Goal: Task Accomplishment & Management: Complete application form

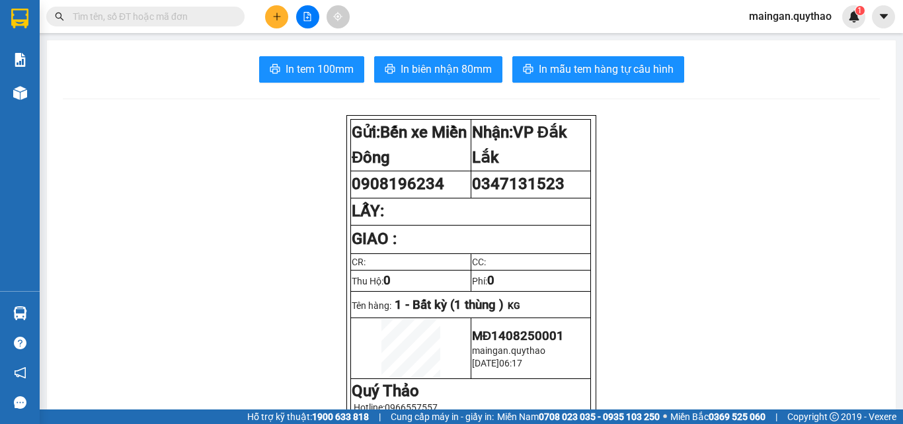
scroll to position [78, 0]
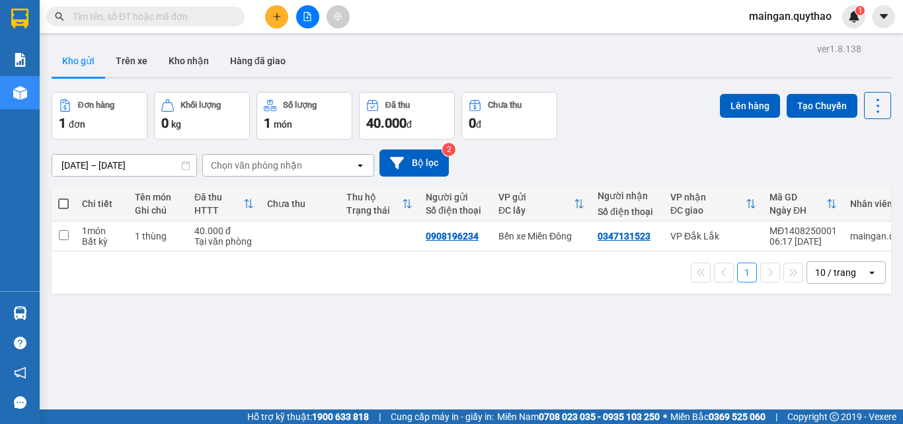
click at [276, 15] on icon "plus" at bounding box center [276, 16] width 9 height 9
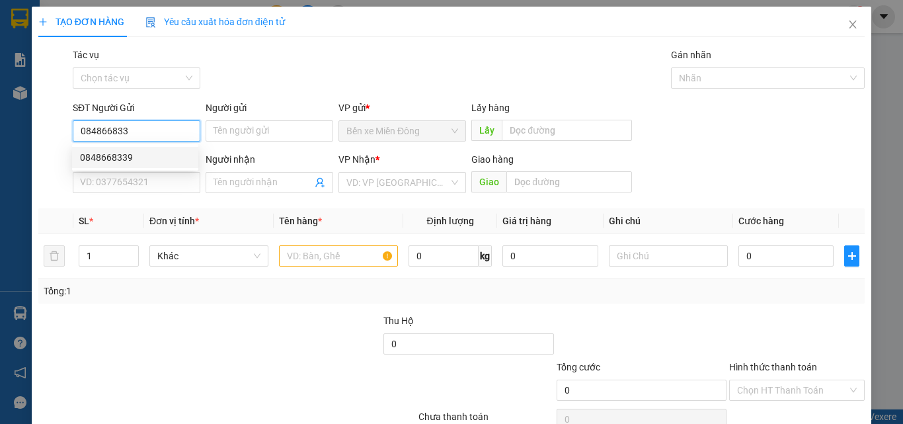
click at [151, 156] on div "0848668339" at bounding box center [135, 157] width 110 height 15
type input "0848668339"
type input "0962196750"
type input "SHOP TÌNH"
type input "TÂN LẬP"
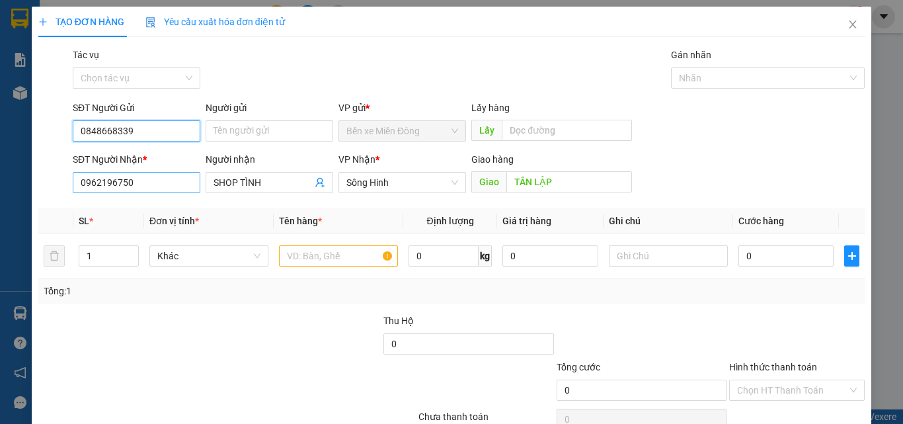
type input "0848668339"
drag, startPoint x: 142, startPoint y: 183, endPoint x: 132, endPoint y: 184, distance: 10.0
click at [133, 184] on input "0962196750" at bounding box center [137, 182] width 128 height 21
drag, startPoint x: 132, startPoint y: 184, endPoint x: 4, endPoint y: 188, distance: 127.7
click at [6, 193] on div "TẠO ĐƠN HÀNG Yêu cầu xuất hóa đơn điện tử Transit Pickup Surcharge Ids Transit …" at bounding box center [451, 212] width 903 height 424
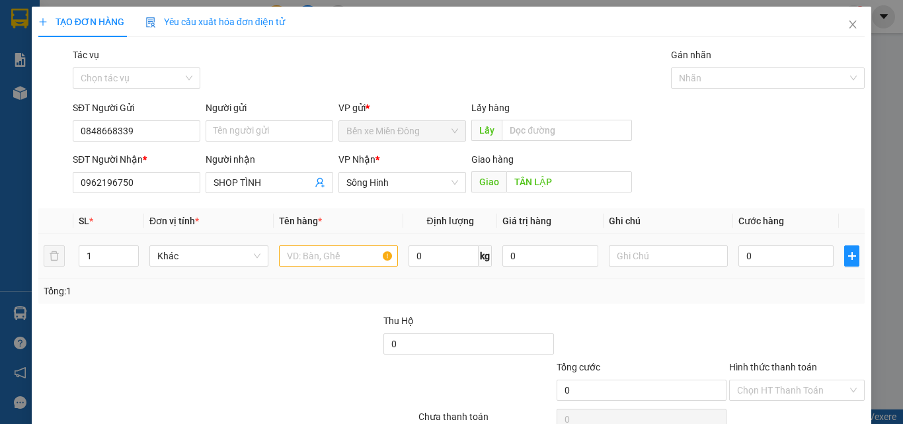
drag, startPoint x: 311, startPoint y: 235, endPoint x: 317, endPoint y: 249, distance: 15.4
click at [315, 237] on td at bounding box center [339, 256] width 130 height 44
click at [317, 249] on input "text" at bounding box center [338, 255] width 119 height 21
type input "2 BAO"
click at [774, 268] on div "0" at bounding box center [786, 256] width 95 height 26
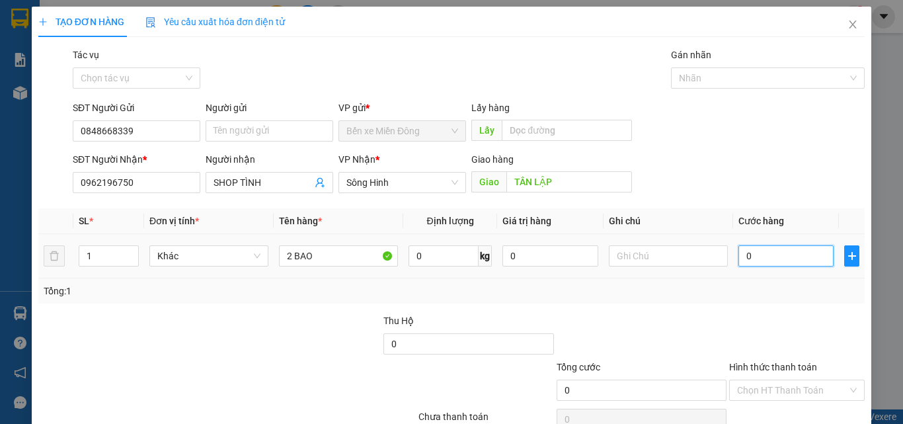
click at [771, 264] on input "0" at bounding box center [786, 255] width 95 height 21
type input "04"
type input "4"
type input "040"
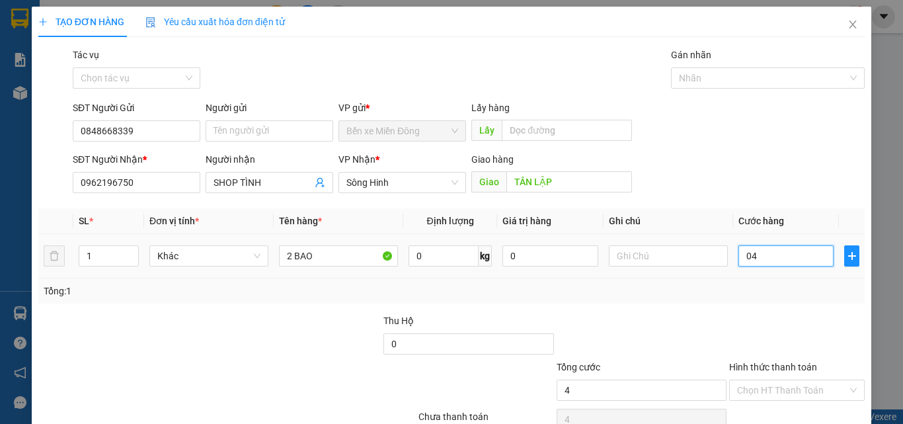
type input "40"
type input "0.400"
type input "400"
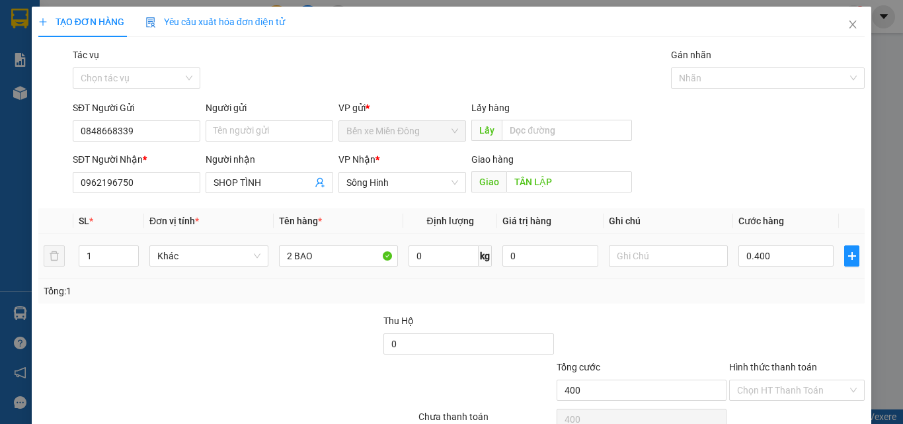
type input "400.000"
click at [769, 278] on td "400.000" at bounding box center [786, 256] width 106 height 44
click at [763, 384] on input "Hình thức thanh toán" at bounding box center [792, 390] width 110 height 20
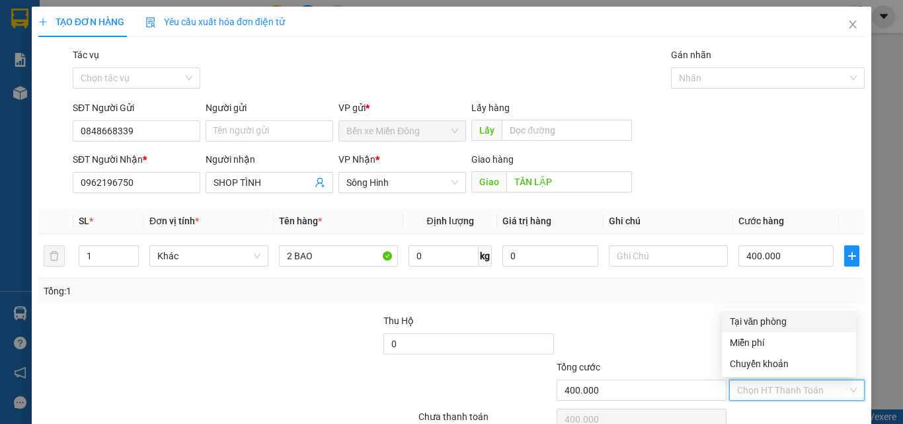
click at [785, 320] on div "Tại văn phòng" at bounding box center [789, 321] width 118 height 15
type input "0"
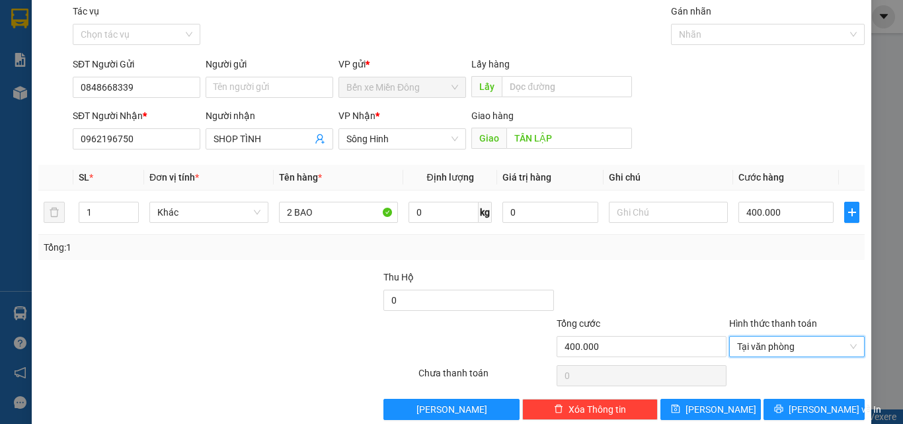
scroll to position [65, 0]
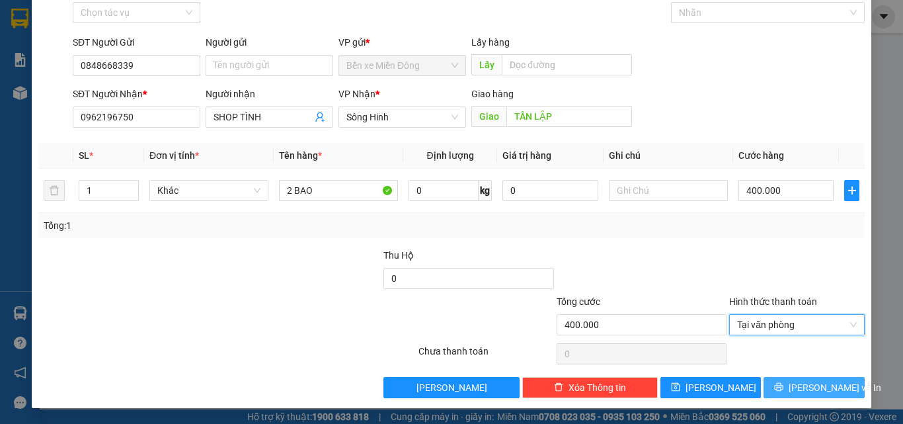
click at [774, 395] on button "[PERSON_NAME] và In" at bounding box center [814, 387] width 101 height 21
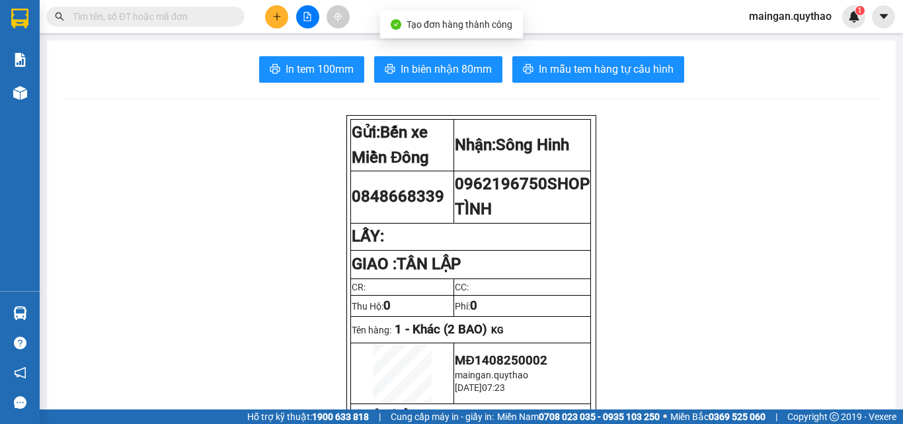
click at [434, 71] on span "In biên nhận 80mm" at bounding box center [446, 69] width 91 height 17
click at [438, 70] on span "In biên nhận 80mm" at bounding box center [446, 69] width 91 height 17
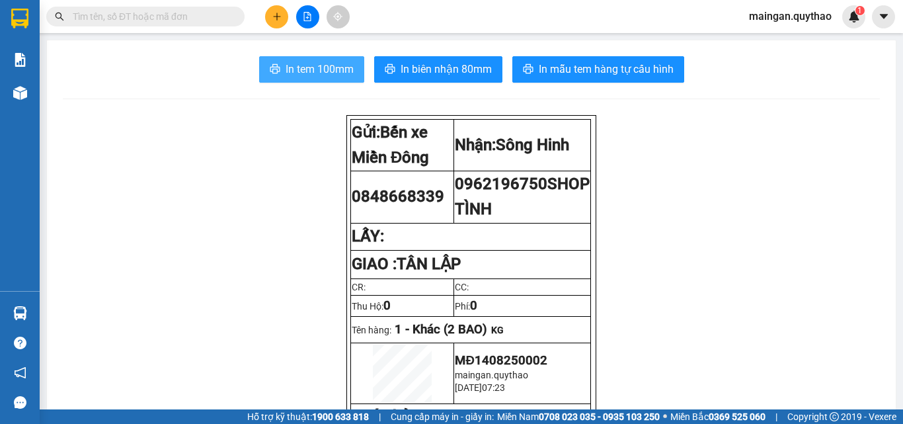
click at [345, 78] on button "In tem 100mm" at bounding box center [311, 69] width 105 height 26
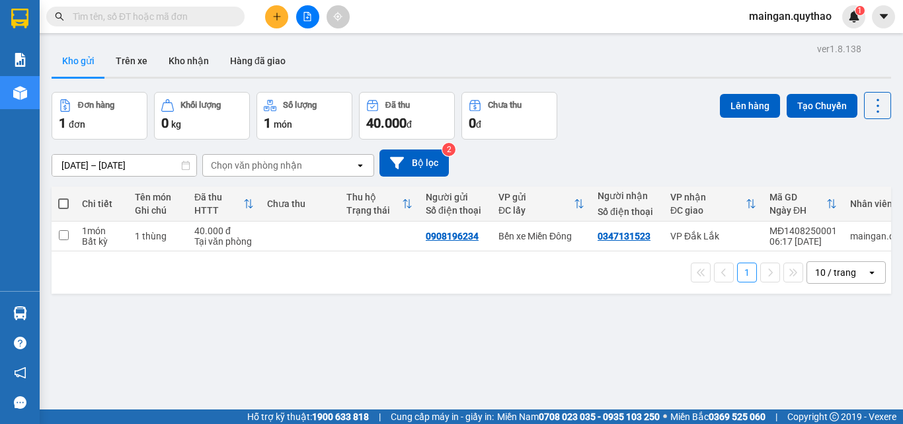
click at [183, 19] on input "text" at bounding box center [151, 16] width 156 height 15
paste input "0962196750"
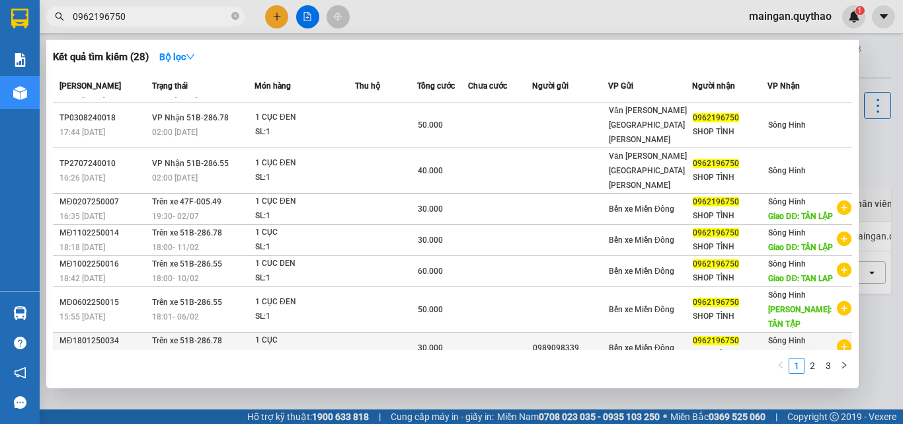
scroll to position [146, 0]
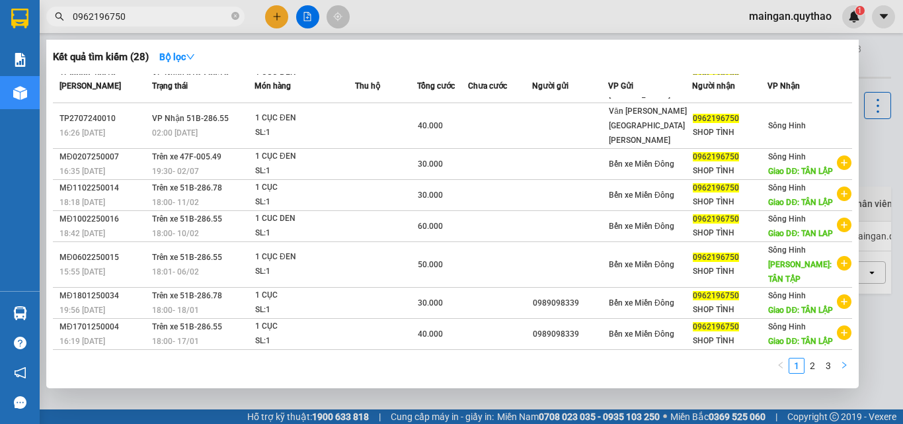
type input "0962196750"
click at [840, 366] on button "button" at bounding box center [844, 366] width 16 height 16
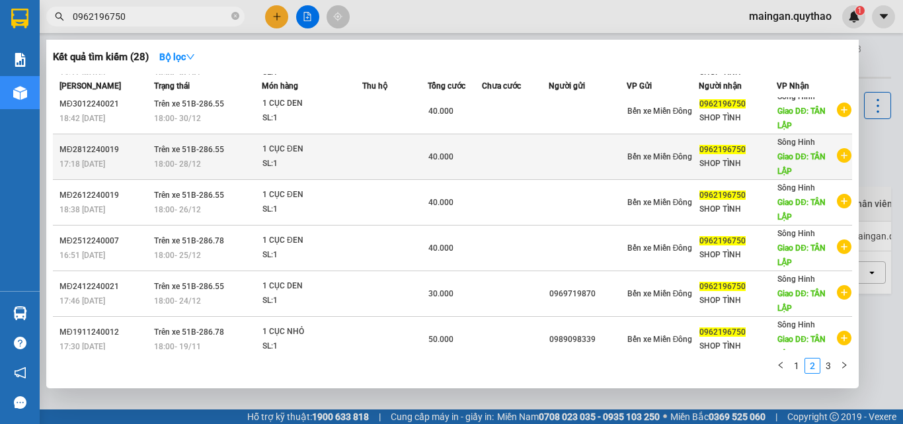
scroll to position [204, 0]
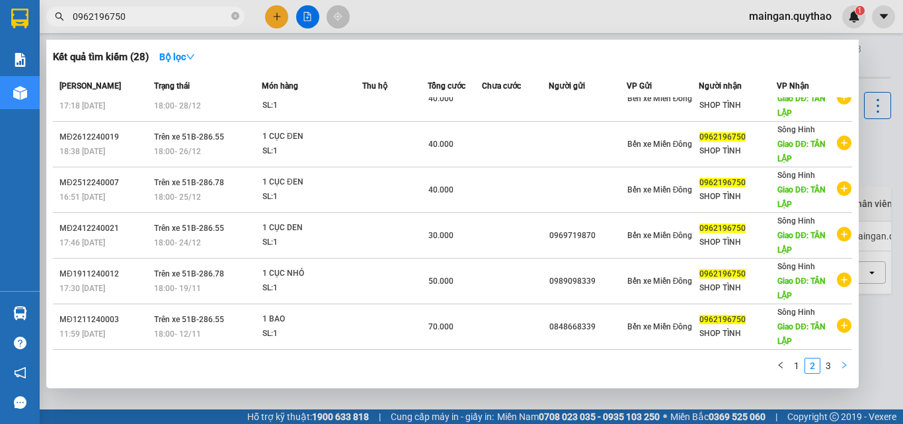
click at [846, 369] on button "button" at bounding box center [844, 366] width 16 height 16
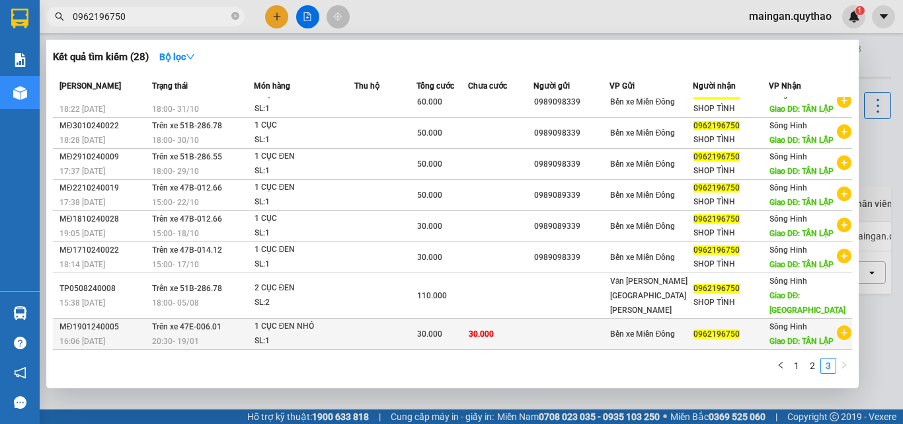
scroll to position [113, 0]
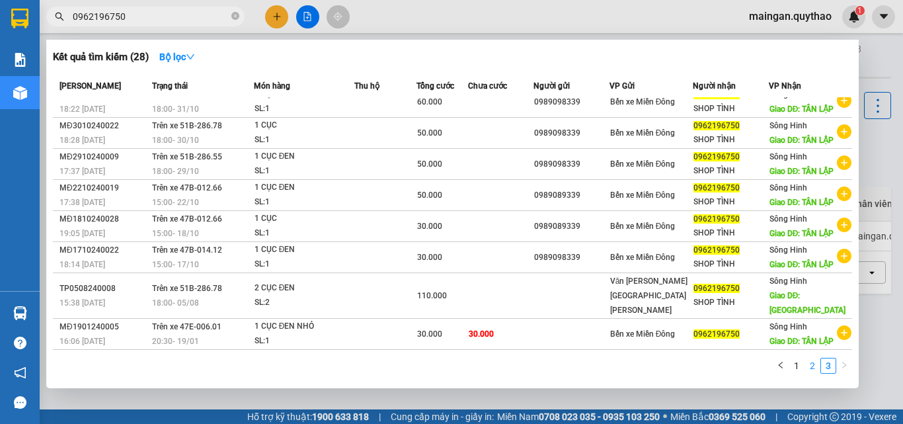
click at [815, 366] on link "2" at bounding box center [812, 365] width 15 height 15
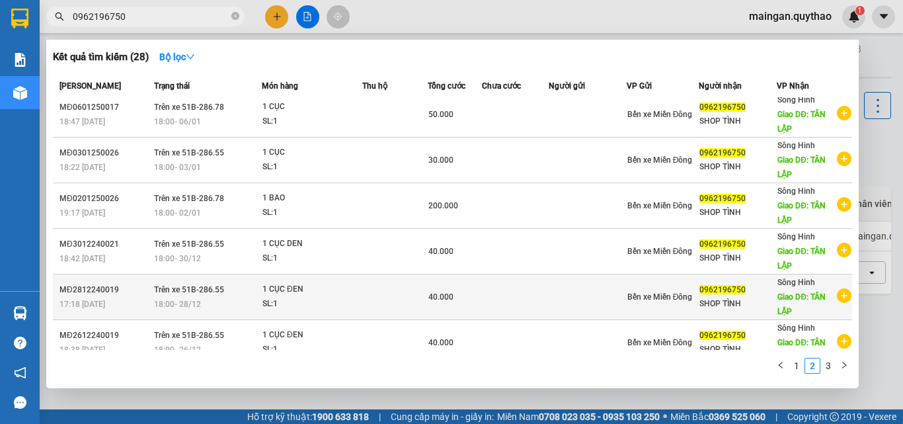
scroll to position [0, 0]
